Goal: Check status

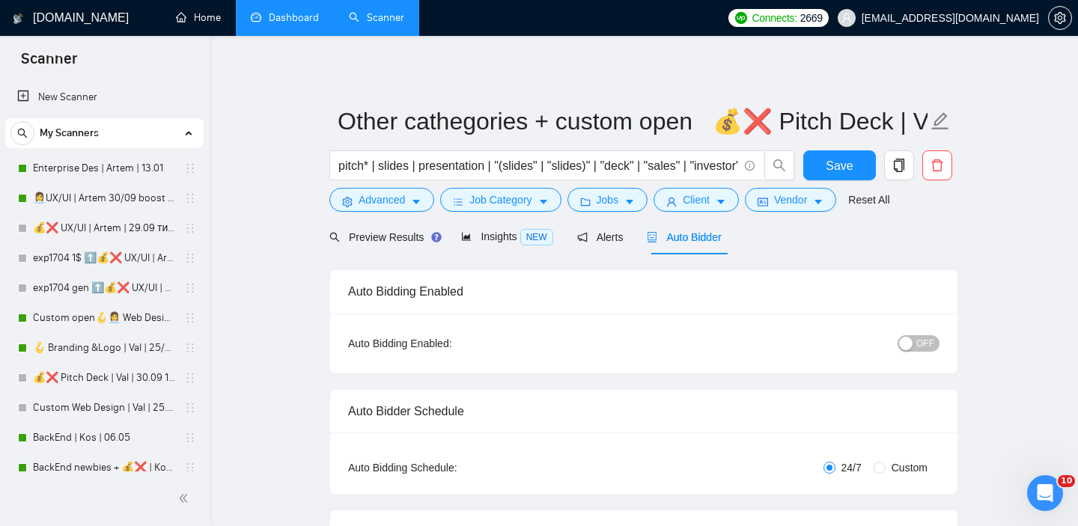
click at [204, 24] on link "Home" at bounding box center [198, 17] width 45 height 13
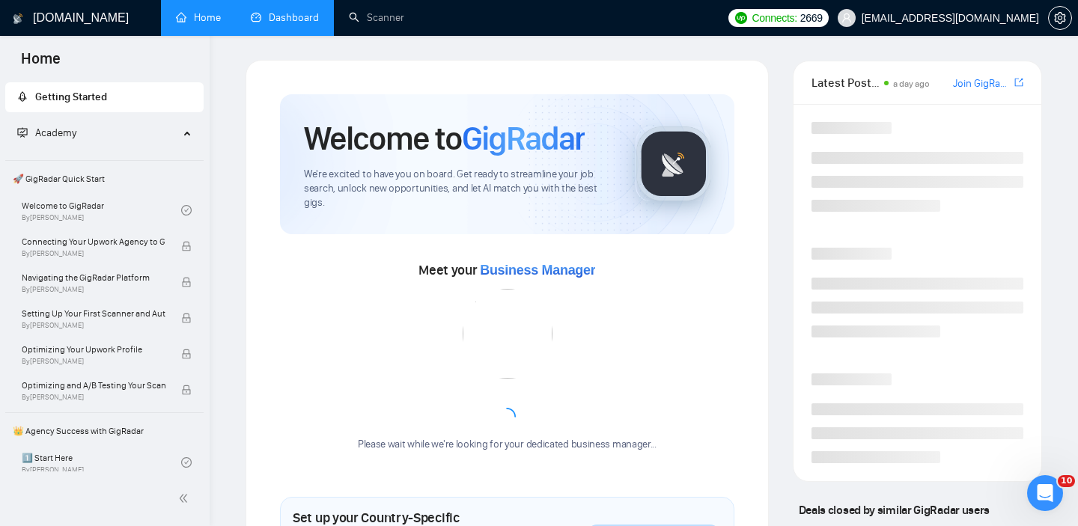
click at [272, 24] on link "Dashboard" at bounding box center [285, 17] width 68 height 13
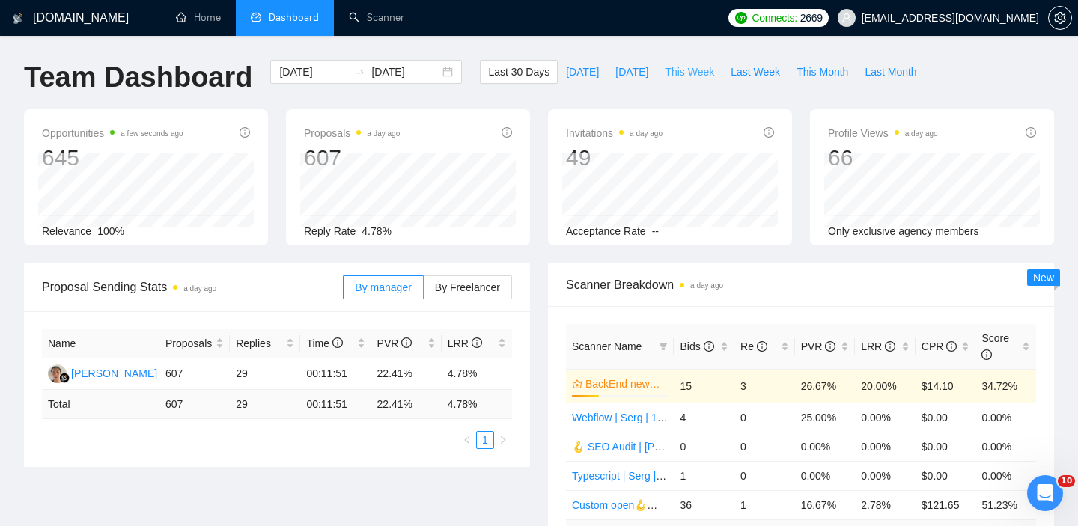
click at [669, 77] on span "This Week" at bounding box center [689, 72] width 49 height 16
type input "[DATE]"
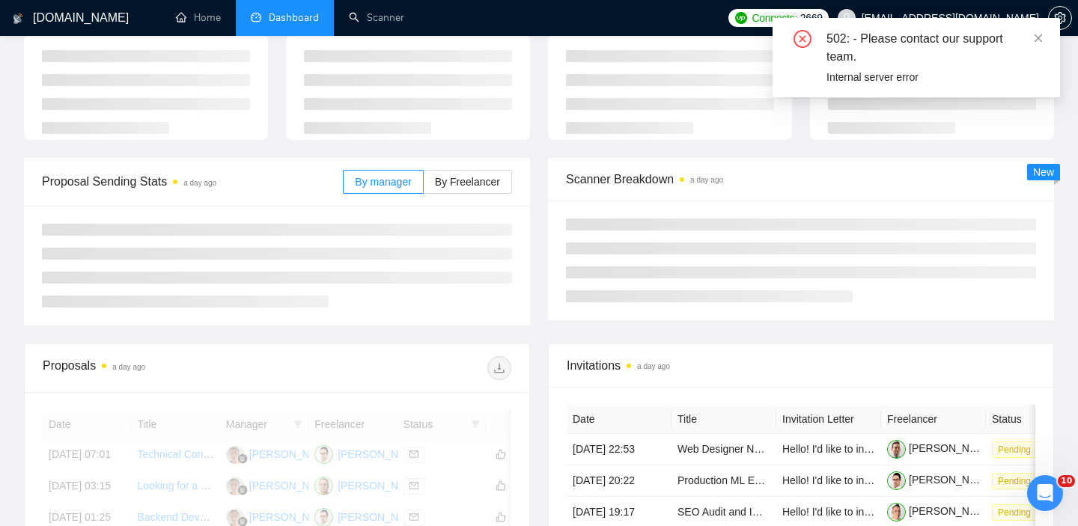
scroll to position [169, 0]
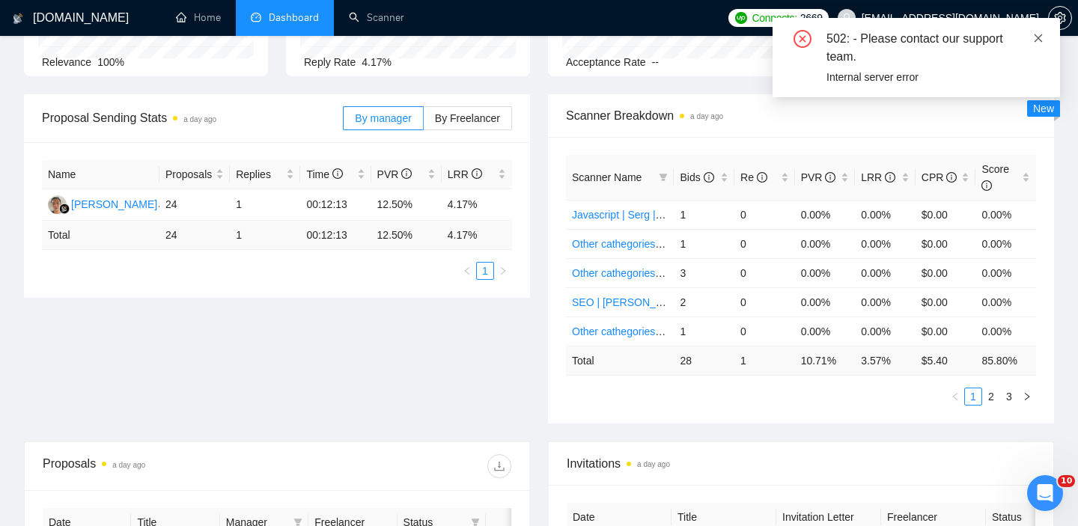
click at [1034, 45] on link at bounding box center [1038, 38] width 10 height 16
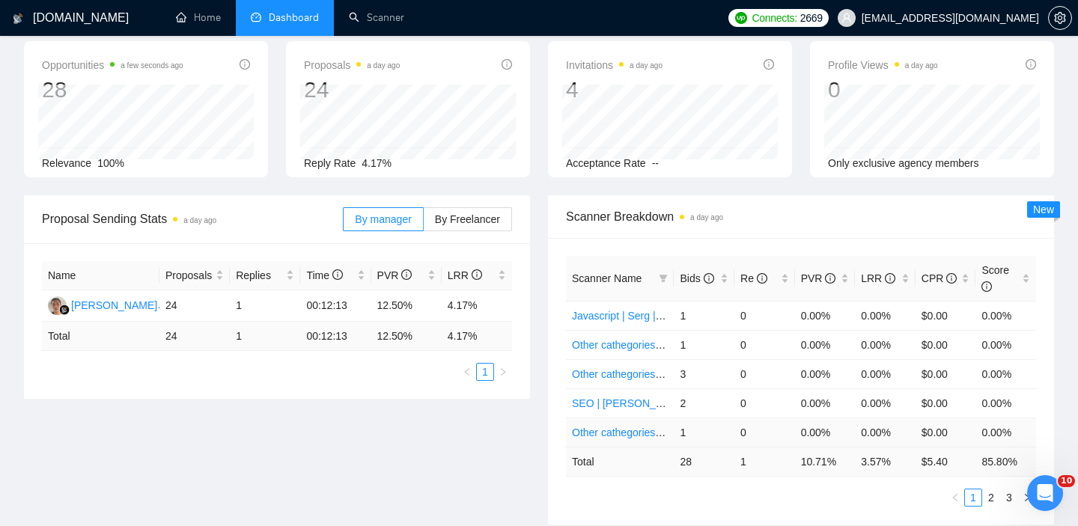
scroll to position [72, 0]
